Goal: Information Seeking & Learning: Learn about a topic

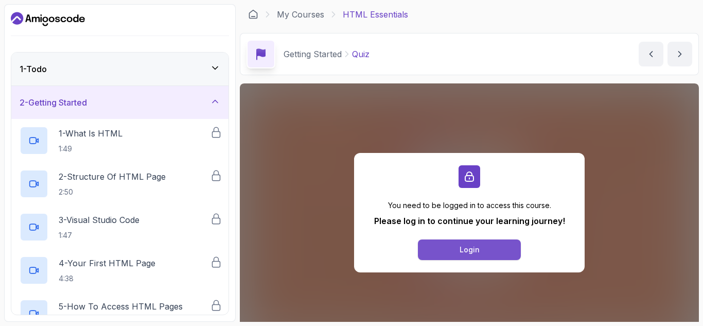
click at [495, 252] on button "Login" at bounding box center [469, 249] width 103 height 21
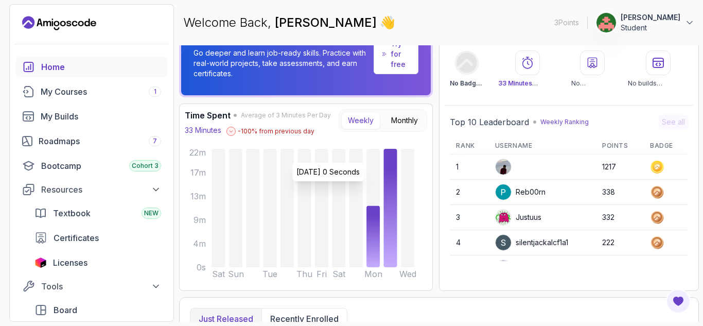
scroll to position [38, 0]
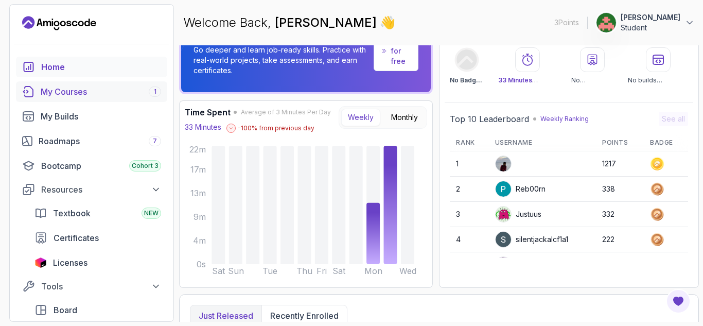
click at [122, 93] on div "My Courses 1" at bounding box center [101, 91] width 120 height 12
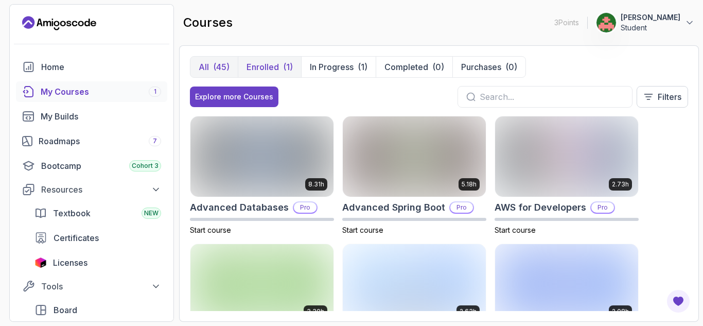
click at [270, 64] on p "Enrolled" at bounding box center [263, 67] width 32 height 12
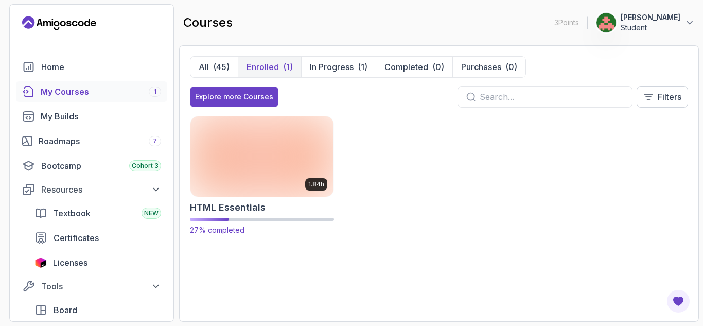
click at [286, 195] on img at bounding box center [262, 156] width 150 height 84
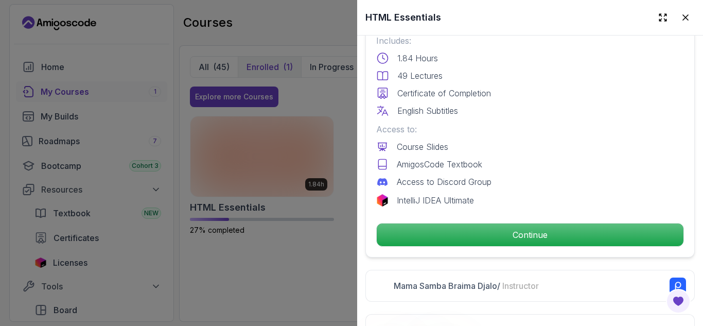
scroll to position [280, 0]
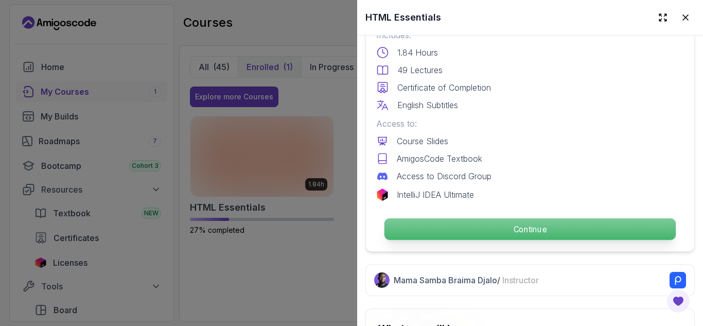
click at [449, 239] on p "Continue" at bounding box center [530, 229] width 291 height 22
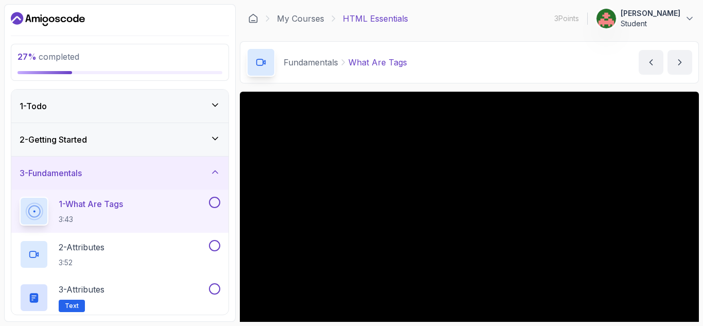
scroll to position [83, 0]
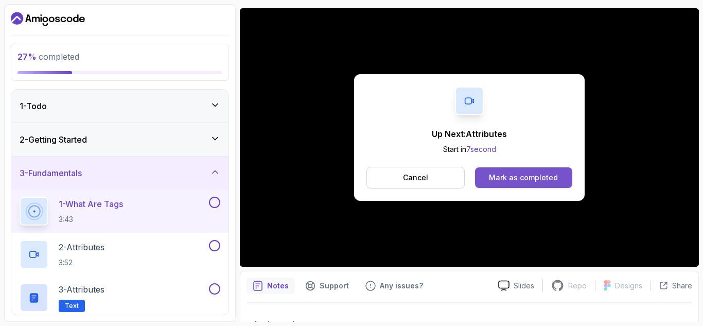
click at [515, 182] on div "Mark as completed" at bounding box center [523, 177] width 69 height 10
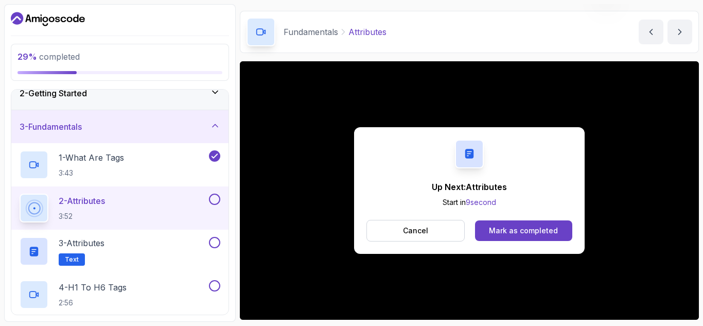
scroll to position [83, 0]
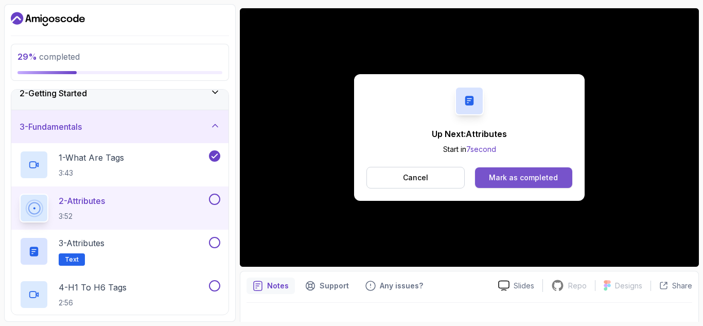
click at [509, 172] on div "Mark as completed" at bounding box center [523, 177] width 69 height 10
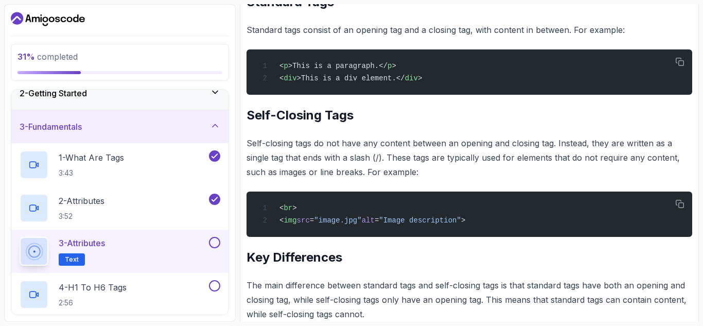
scroll to position [505, 0]
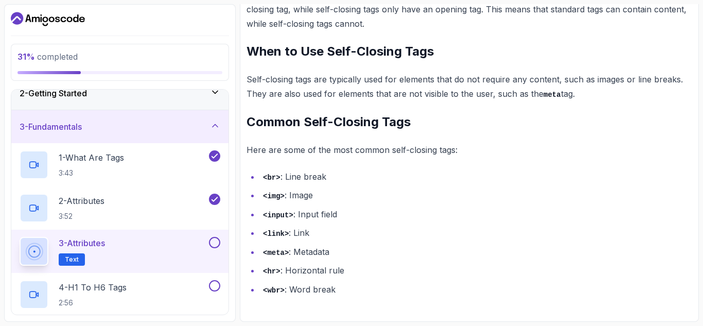
click at [216, 243] on button at bounding box center [214, 242] width 11 height 11
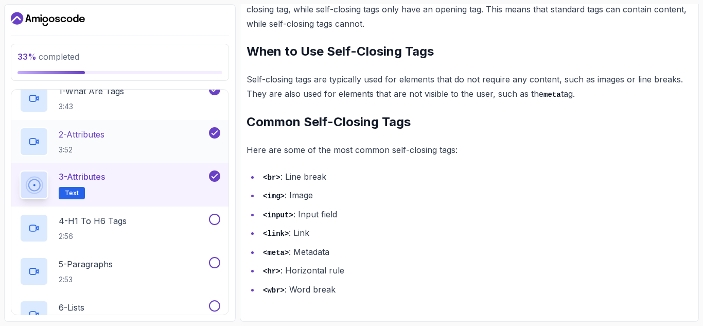
scroll to position [117, 0]
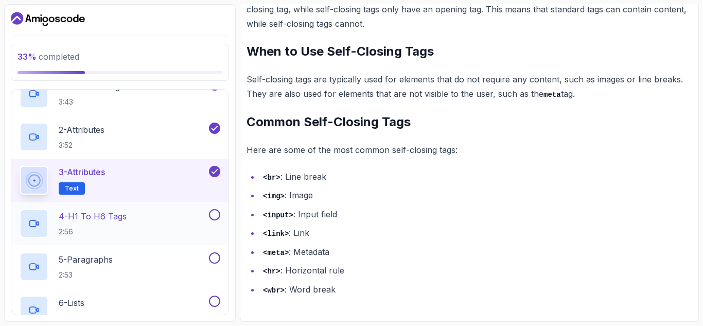
click at [130, 217] on div "4 - H1 To H6 Tags 2:56" at bounding box center [113, 223] width 187 height 29
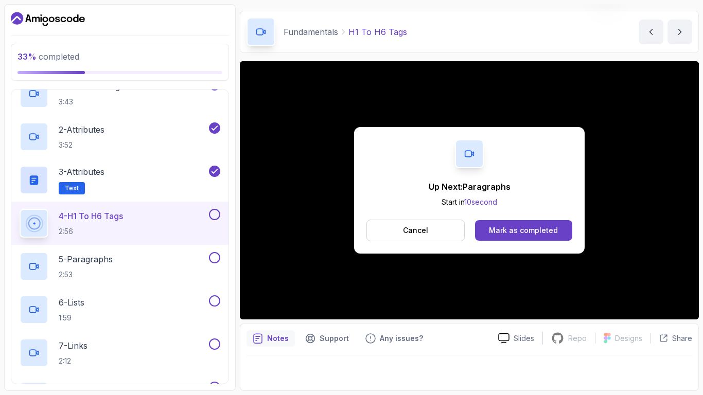
scroll to position [77, 0]
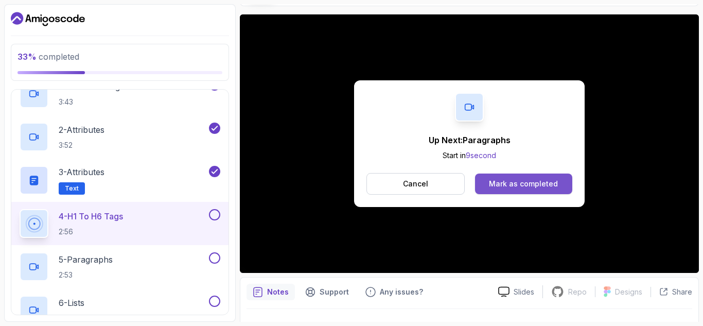
click at [546, 181] on div "Mark as completed" at bounding box center [523, 184] width 69 height 10
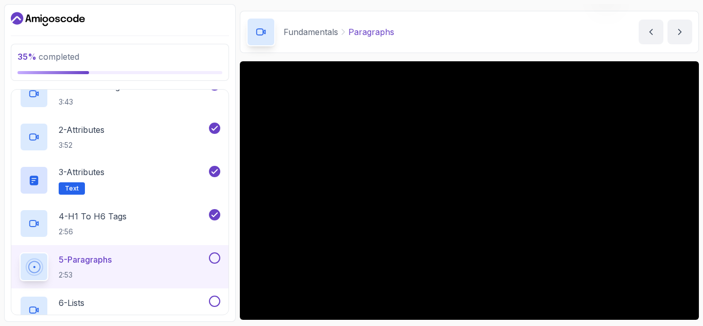
scroll to position [77, 0]
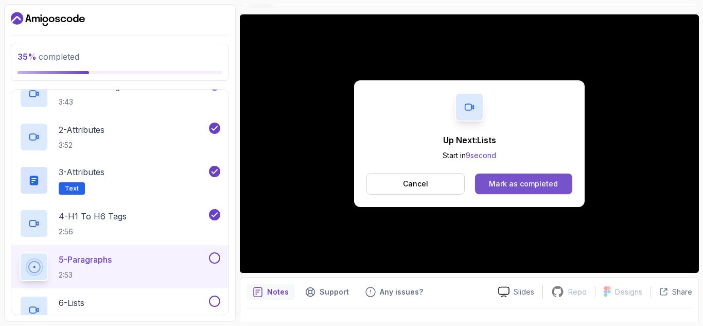
click at [535, 178] on button "Mark as completed" at bounding box center [523, 184] width 97 height 21
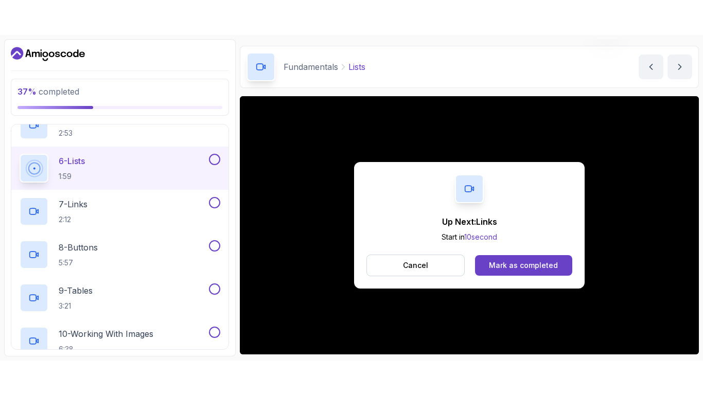
scroll to position [77, 0]
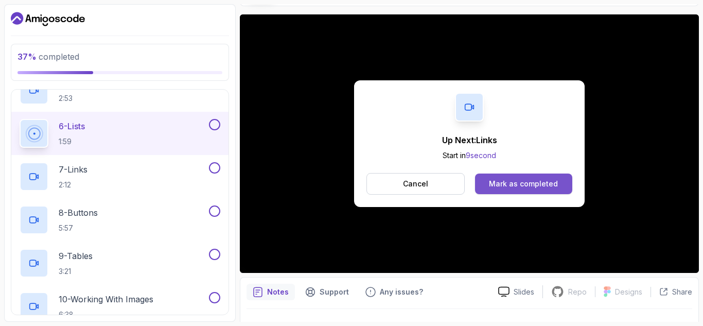
click at [518, 183] on div "Mark as completed" at bounding box center [523, 184] width 69 height 10
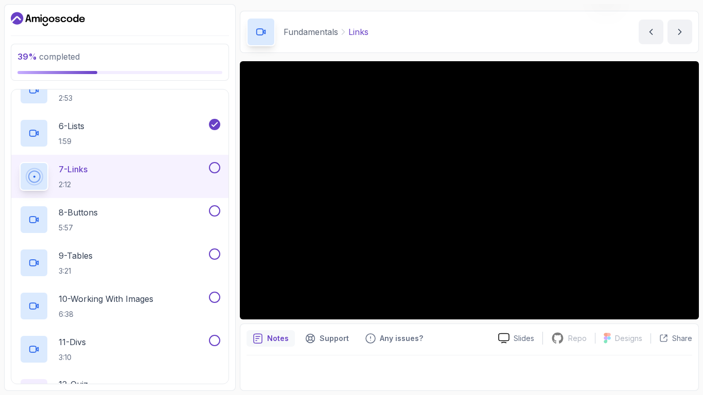
scroll to position [77, 0]
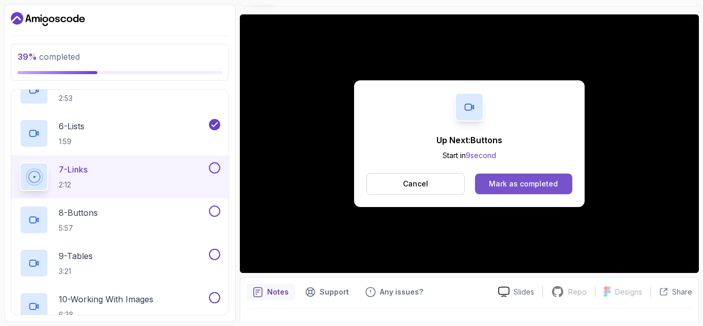
click at [550, 183] on div "Mark as completed" at bounding box center [523, 184] width 69 height 10
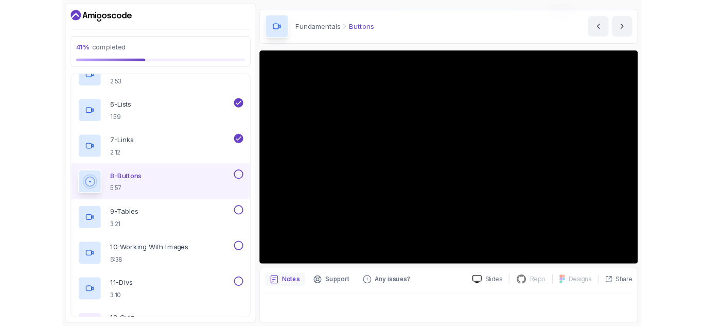
scroll to position [77, 0]
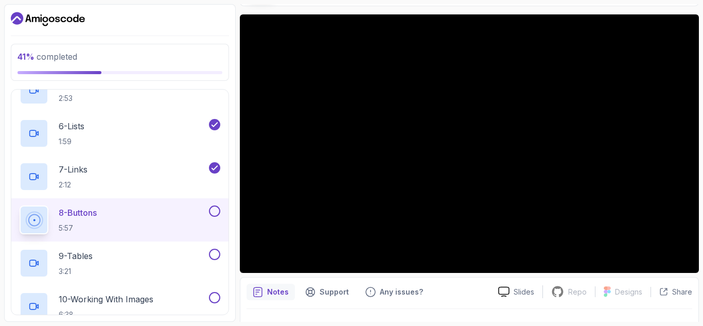
click at [217, 214] on button at bounding box center [214, 210] width 11 height 11
